Goal: Transaction & Acquisition: Purchase product/service

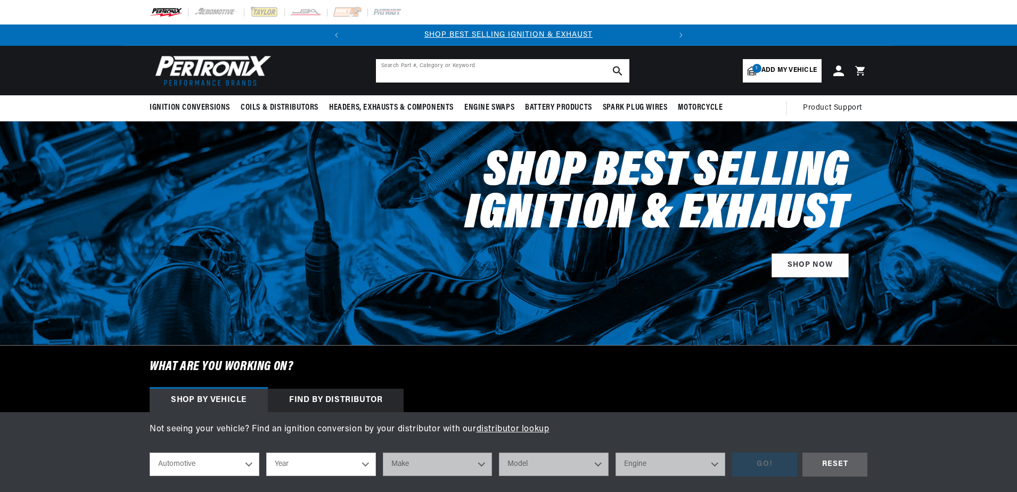
click at [418, 70] on input "text" at bounding box center [502, 70] width 253 height 23
paste input "46001"
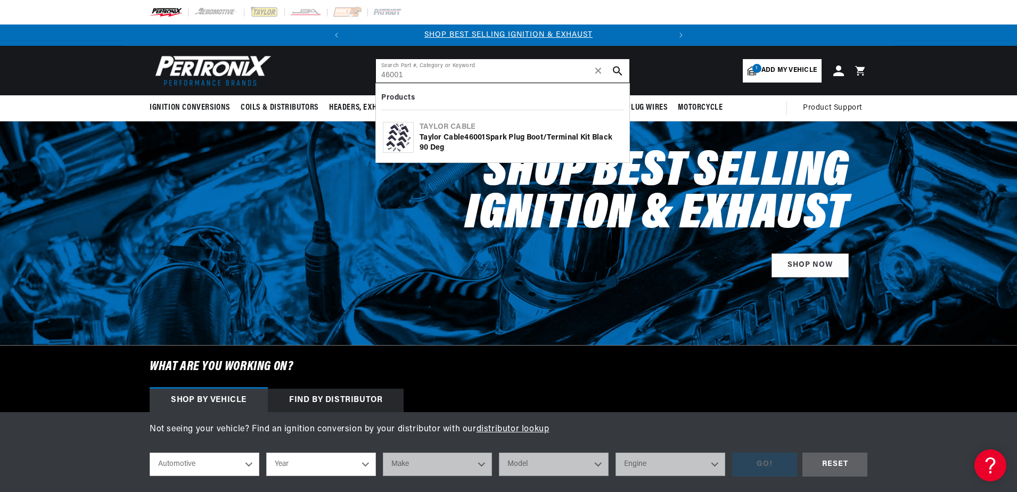
type input "46001"
click at [401, 133] on img at bounding box center [398, 137] width 26 height 30
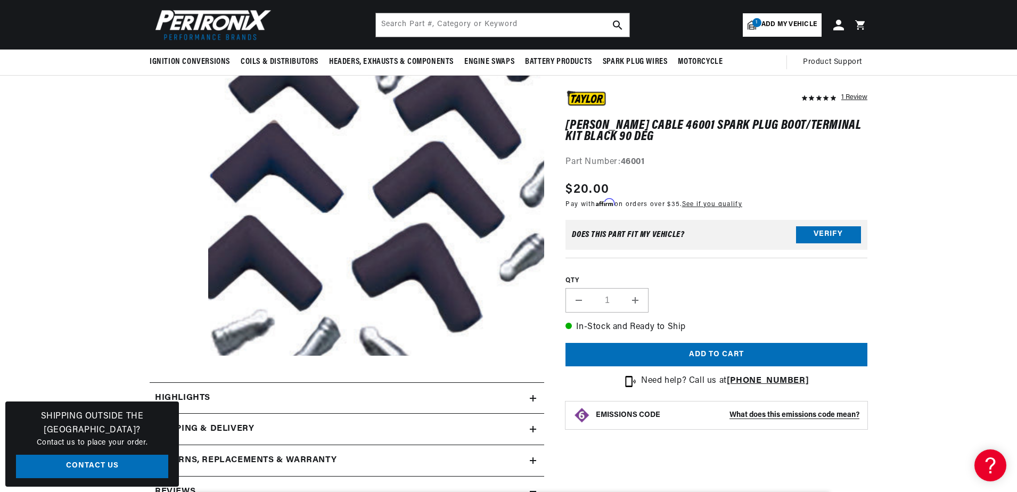
scroll to position [106, 0]
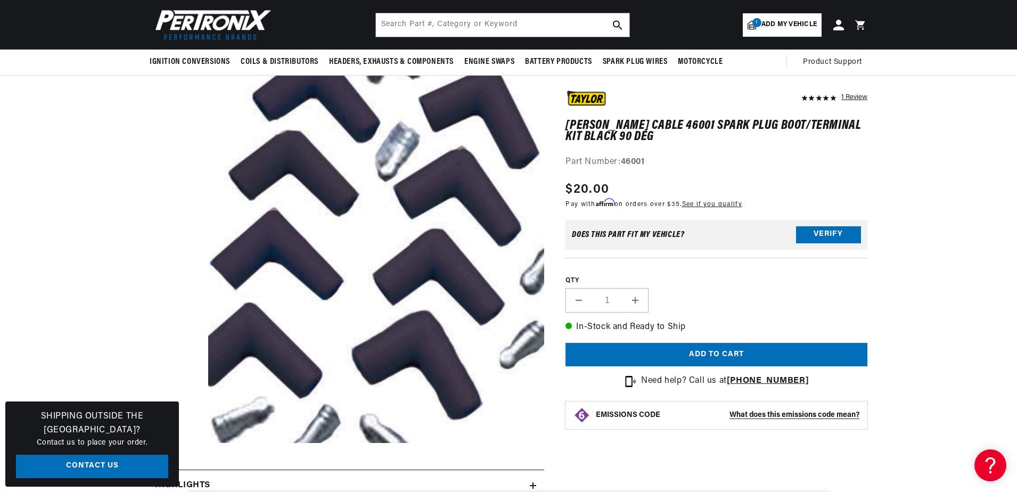
click at [175, 482] on button "Open media 1 in modal" at bounding box center [175, 482] width 0 height 0
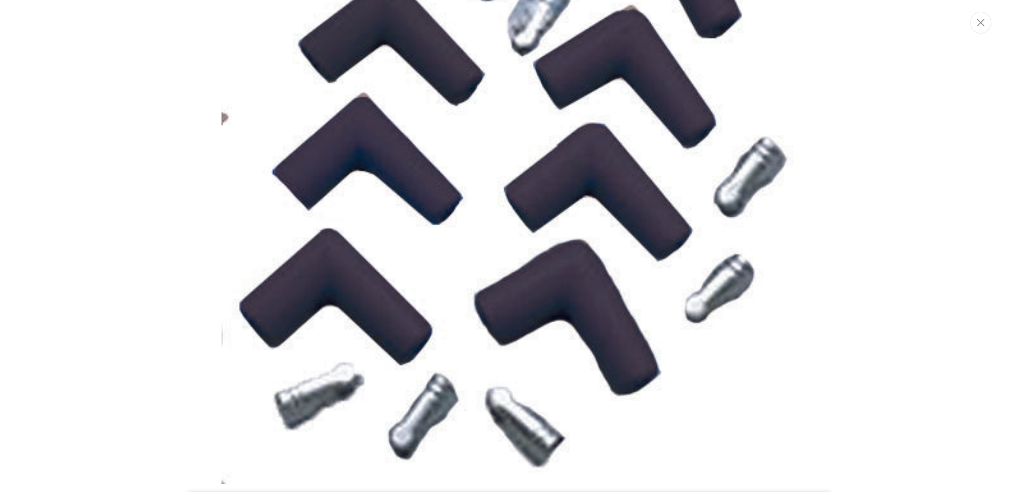
scroll to position [0, 323]
